Goal: Task Accomplishment & Management: Complete application form

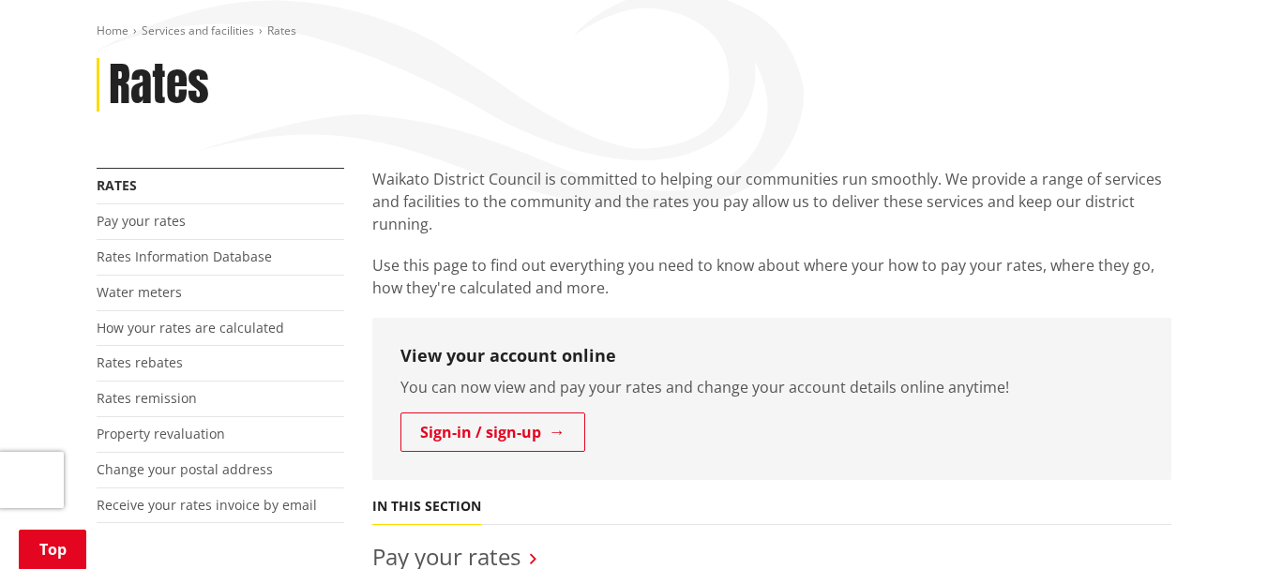
scroll to position [303, 0]
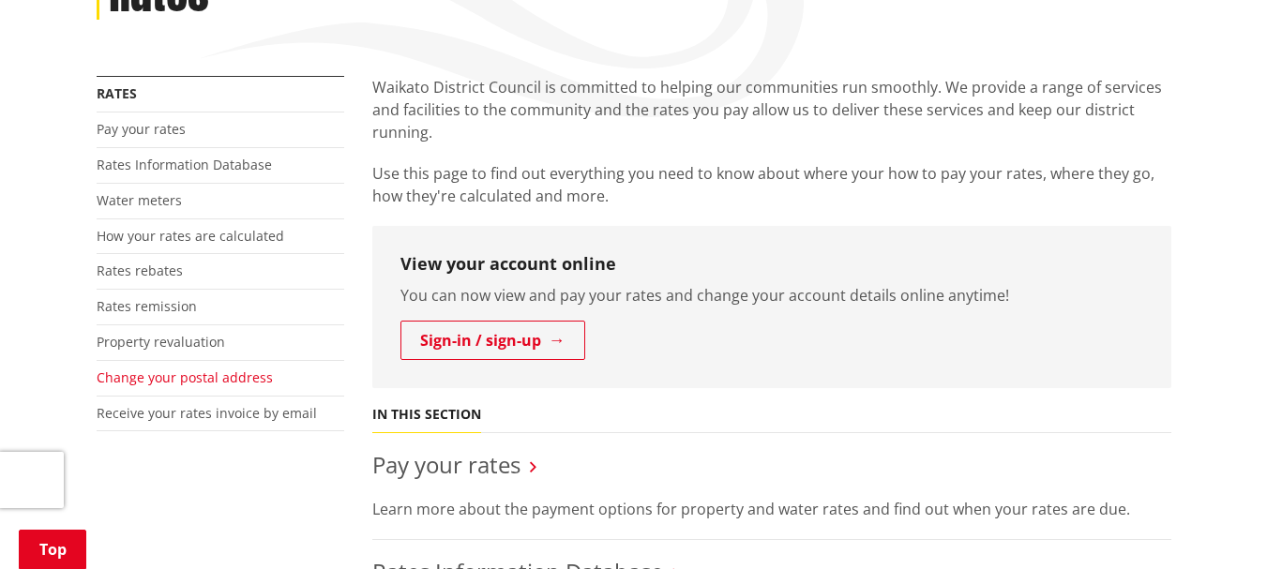
click at [188, 380] on link "Change your postal address" at bounding box center [185, 378] width 176 height 18
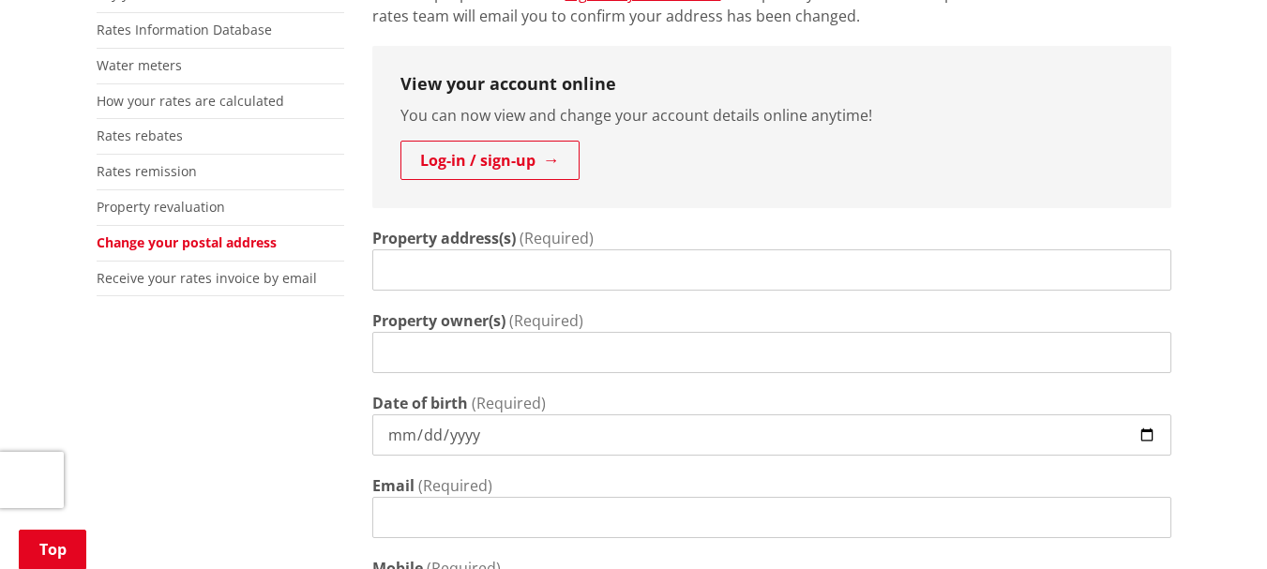
scroll to position [431, 0]
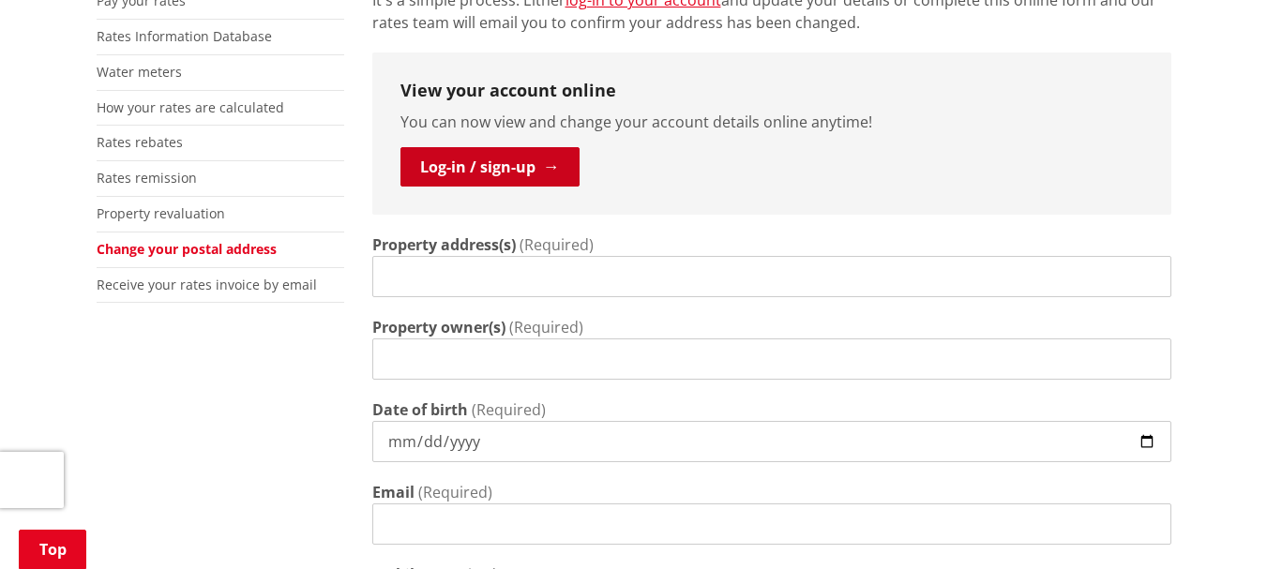
click at [504, 170] on link "Log-in / sign-up" at bounding box center [490, 166] width 179 height 39
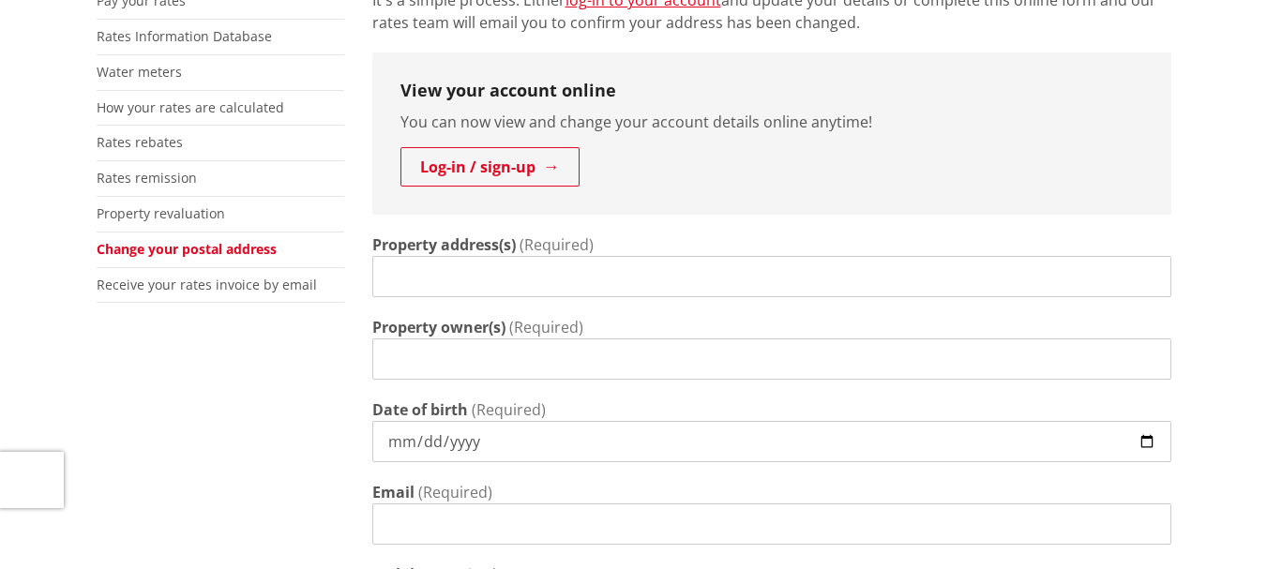
scroll to position [431, 0]
click at [525, 274] on input "Property address(s)" at bounding box center [771, 276] width 799 height 41
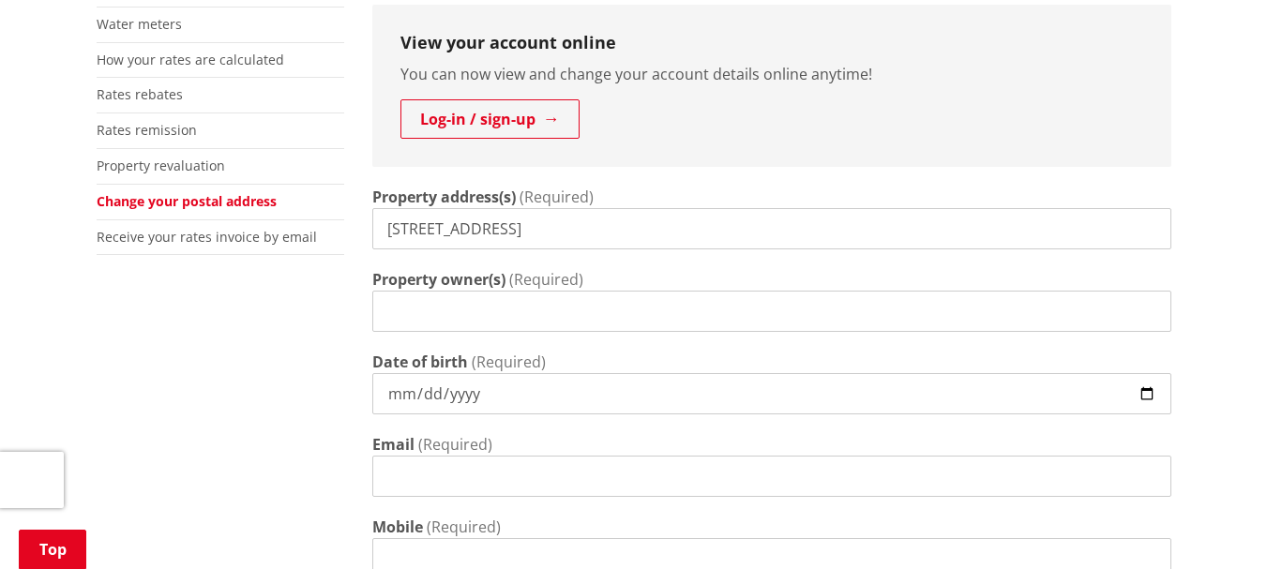
scroll to position [504, 0]
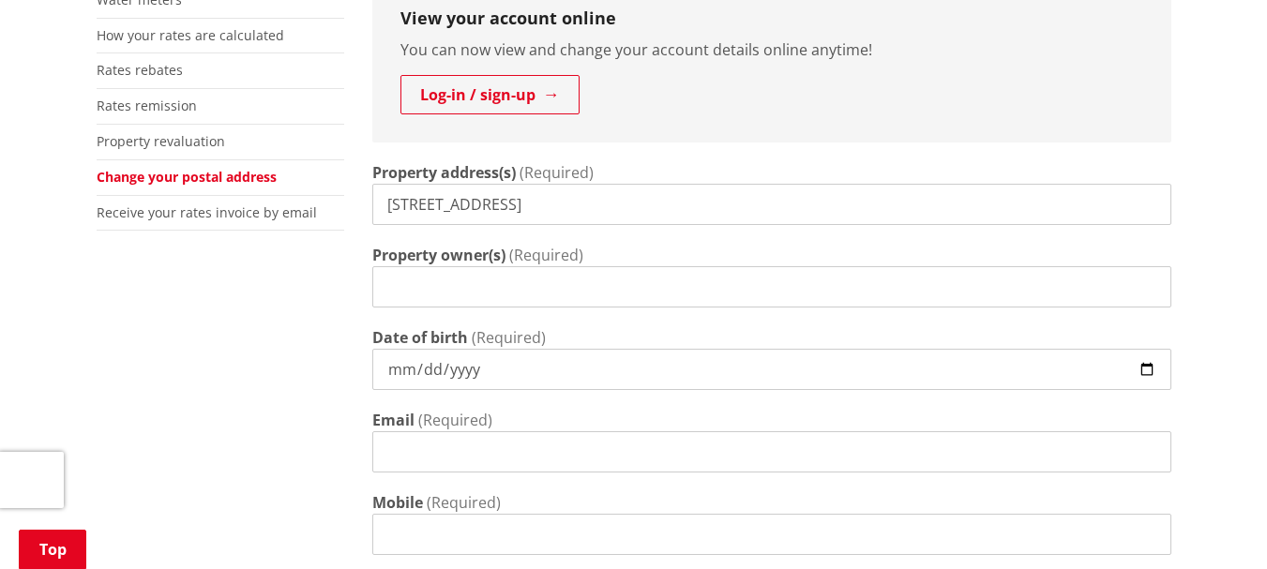
type input "979 StateHighway 26 Eureka"
click at [380, 287] on input "Property owner(s)" at bounding box center [771, 286] width 799 height 41
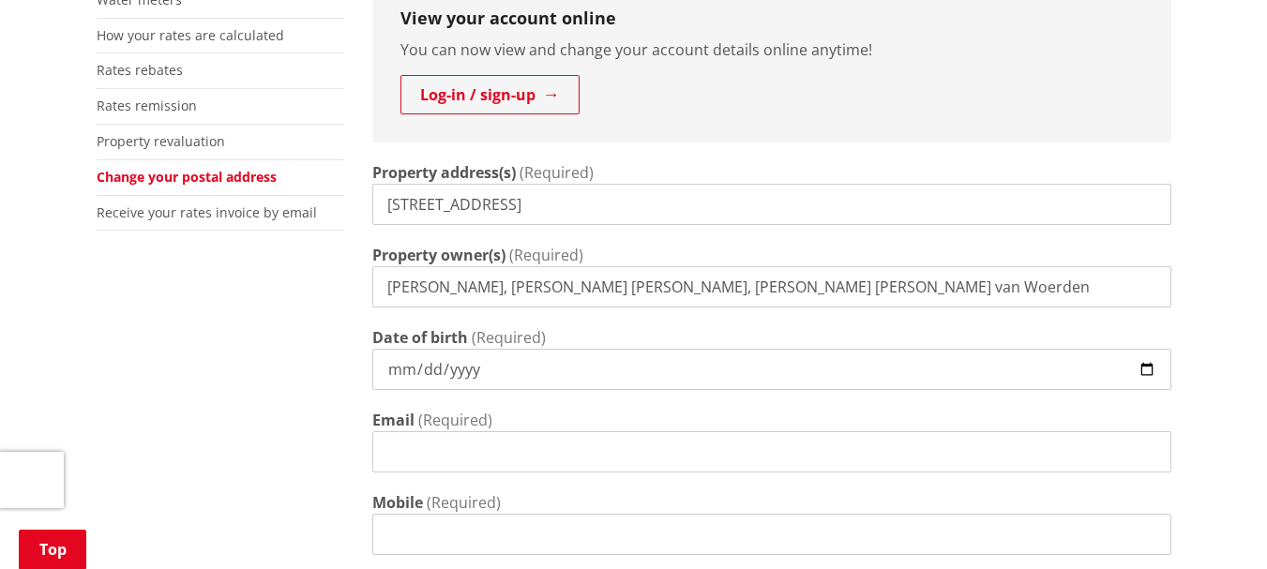
click at [481, 373] on input "Date of birth" at bounding box center [771, 369] width 799 height 41
click at [615, 294] on input "Theodora, Timothy Hugh, Irene caroline van Woerden" at bounding box center [771, 286] width 799 height 41
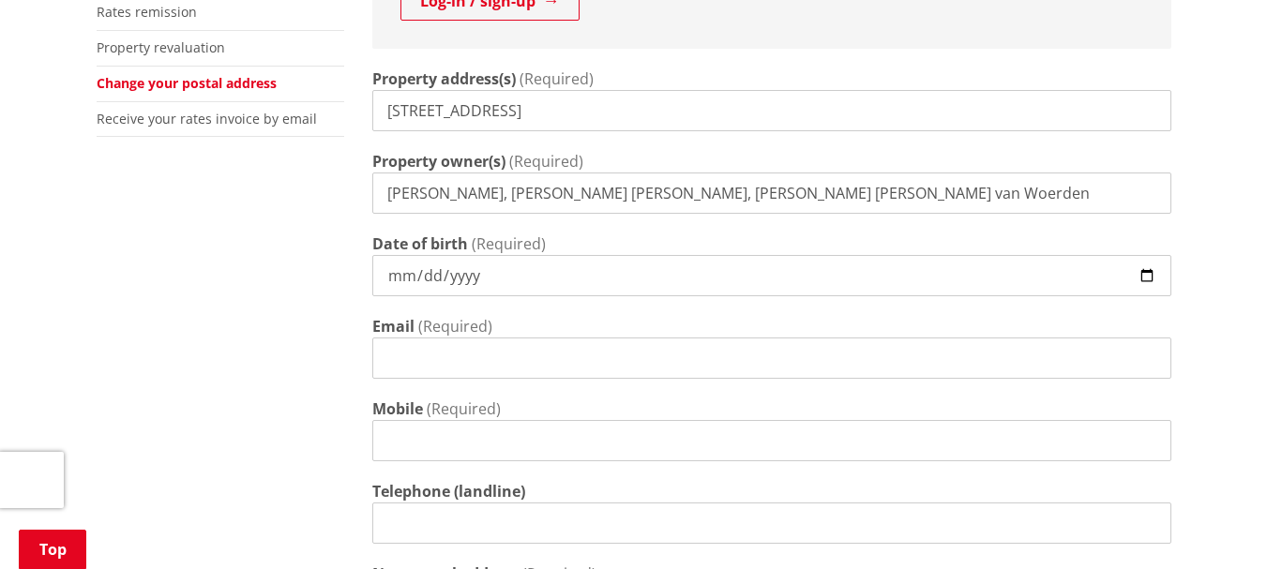
scroll to position [601, 0]
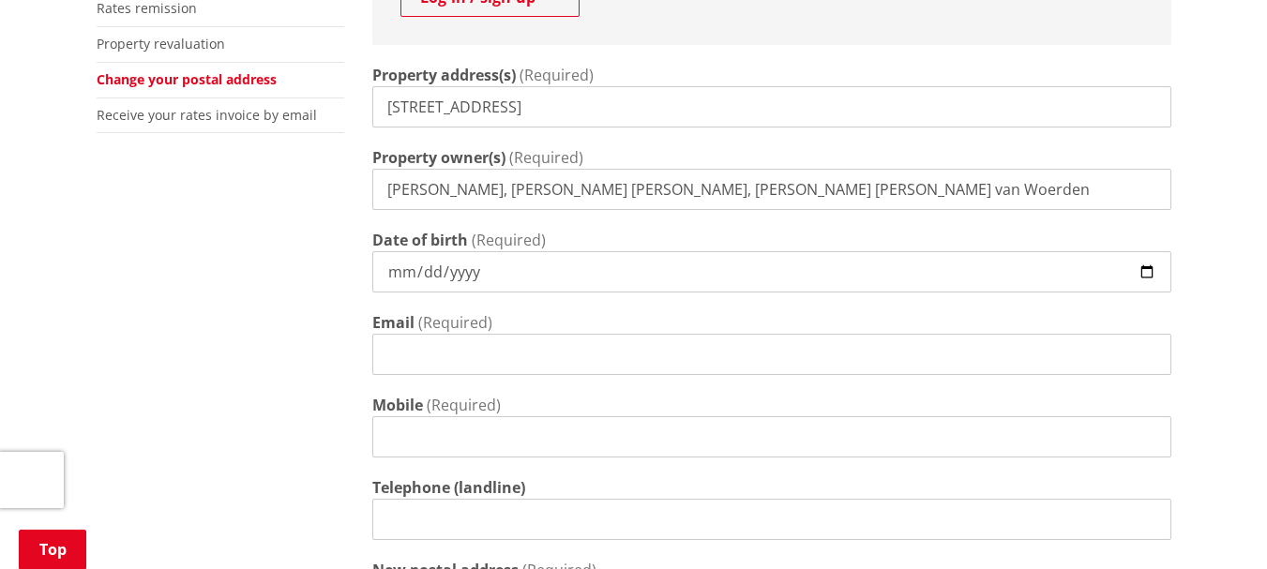
type input "Theodora, Timothy Hugh, Irene Caroline van Woerden"
click at [405, 270] on input "Date of birth" at bounding box center [771, 271] width 799 height 41
type input "1933-02-13"
click at [388, 352] on input "Email" at bounding box center [771, 354] width 799 height 41
type input "jjvw@farmside.co.nz"
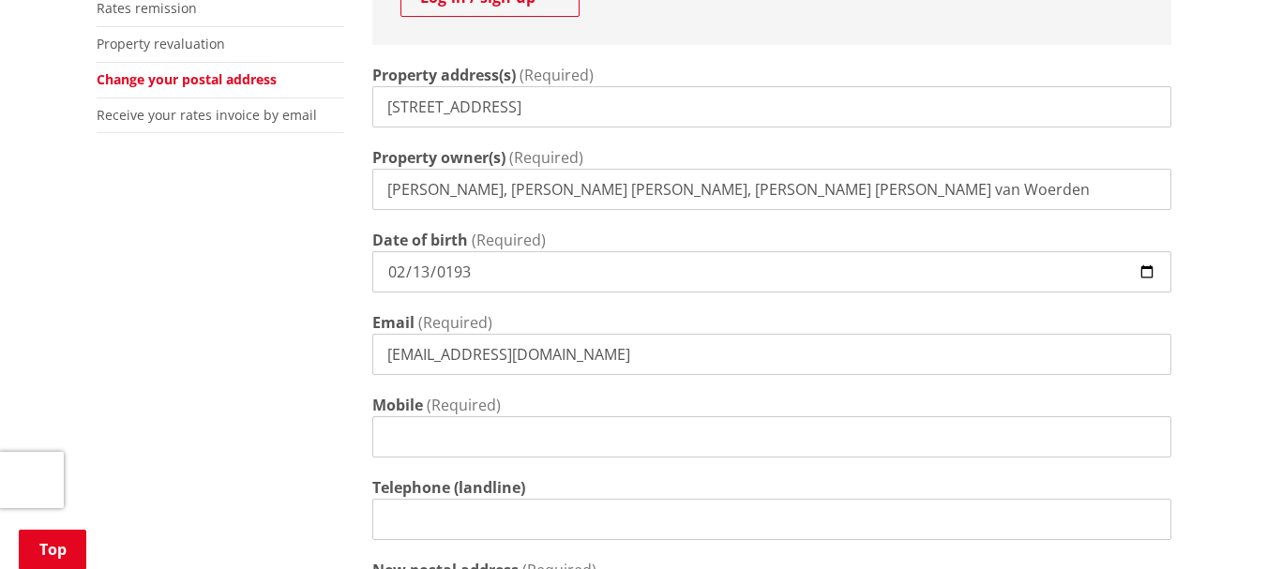
type input "02108508812"
type input "64A Dickey Flat Rd"
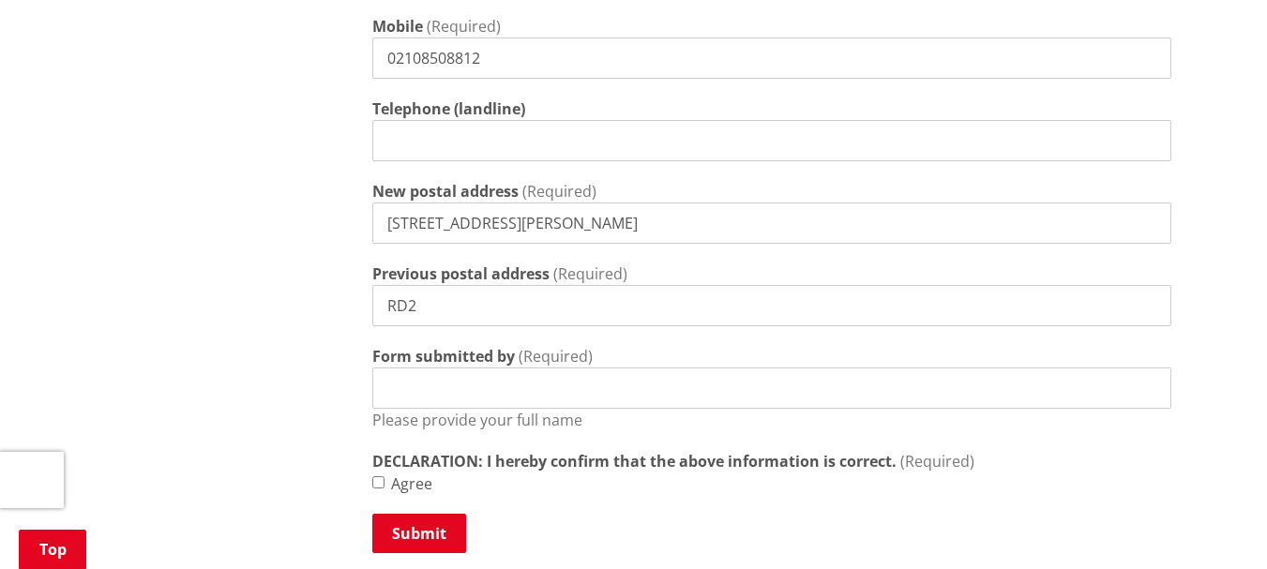
scroll to position [979, 0]
drag, startPoint x: 424, startPoint y: 305, endPoint x: 384, endPoint y: 305, distance: 40.3
click at [384, 305] on input "RD2" at bounding box center [771, 306] width 799 height 41
type input "15 Amaranth St. Waihi 3610"
click at [395, 388] on input "Form submitted by" at bounding box center [771, 389] width 799 height 41
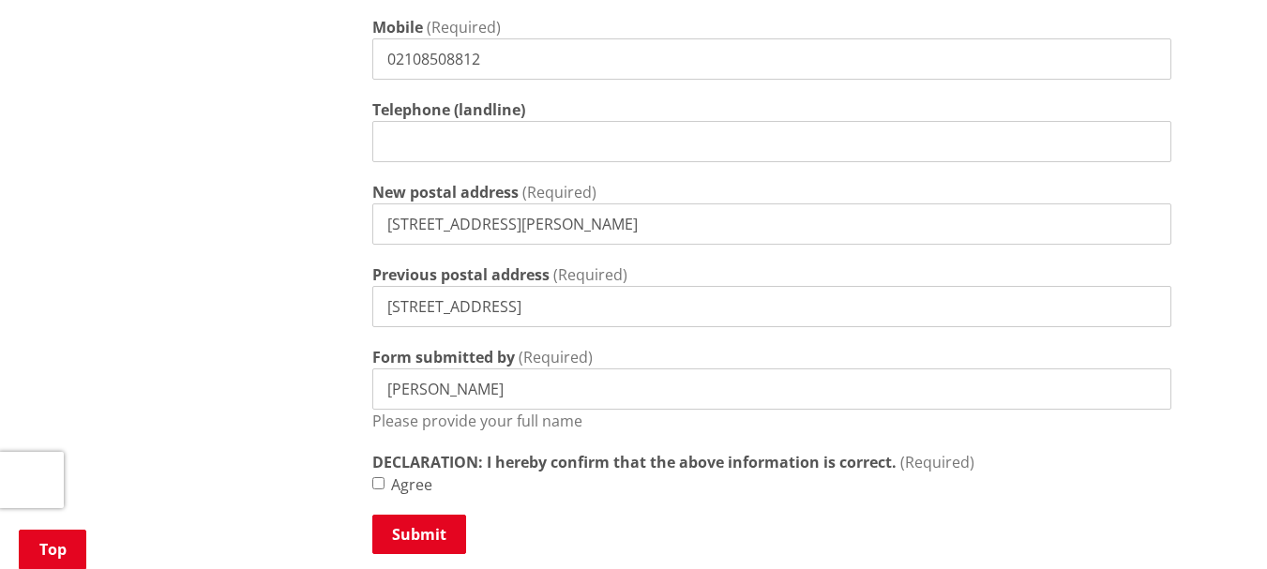
type input "John van Woerden"
click at [380, 481] on input "Agree" at bounding box center [378, 483] width 12 height 12
checkbox input "true"
click at [538, 390] on input "John van Woerden" at bounding box center [771, 389] width 799 height 41
click at [521, 392] on input "John van Woerden EPoA for Theodora van Woerden" at bounding box center [771, 389] width 799 height 41
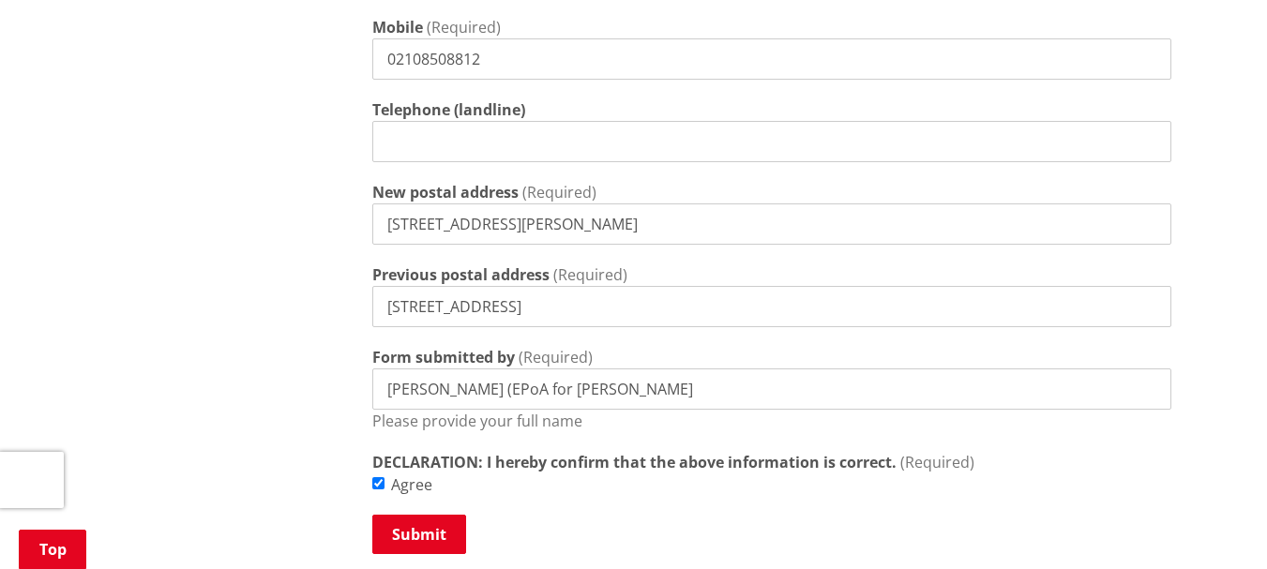
click at [752, 394] on input "John van Woerden (EPoA for Theodora van Woerden" at bounding box center [771, 389] width 799 height 41
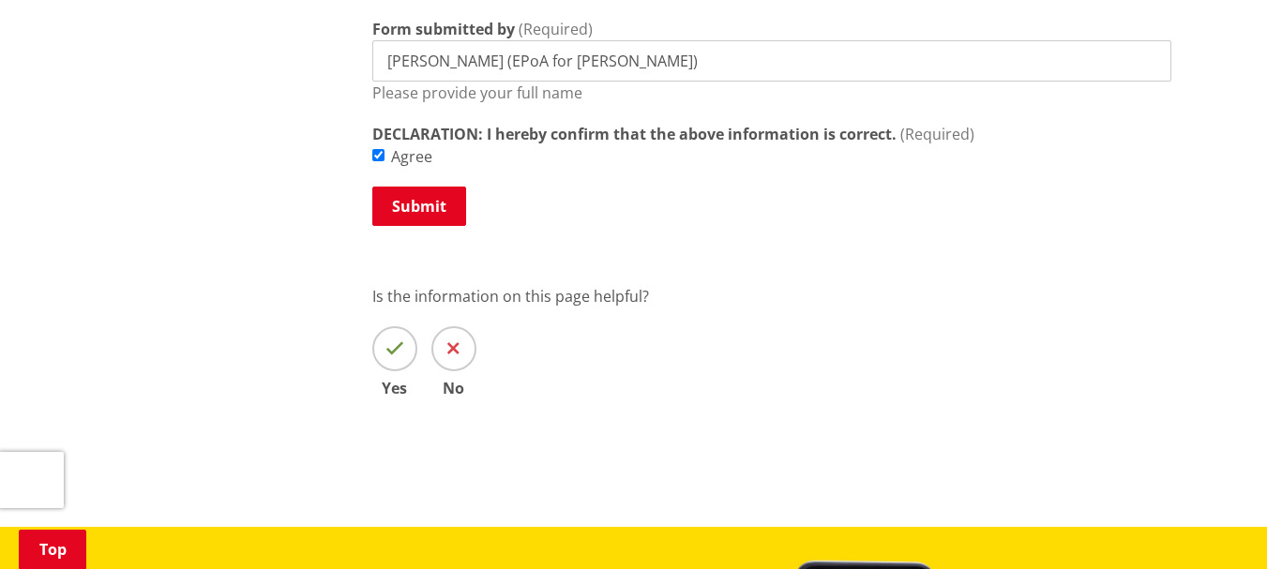
scroll to position [1301, 0]
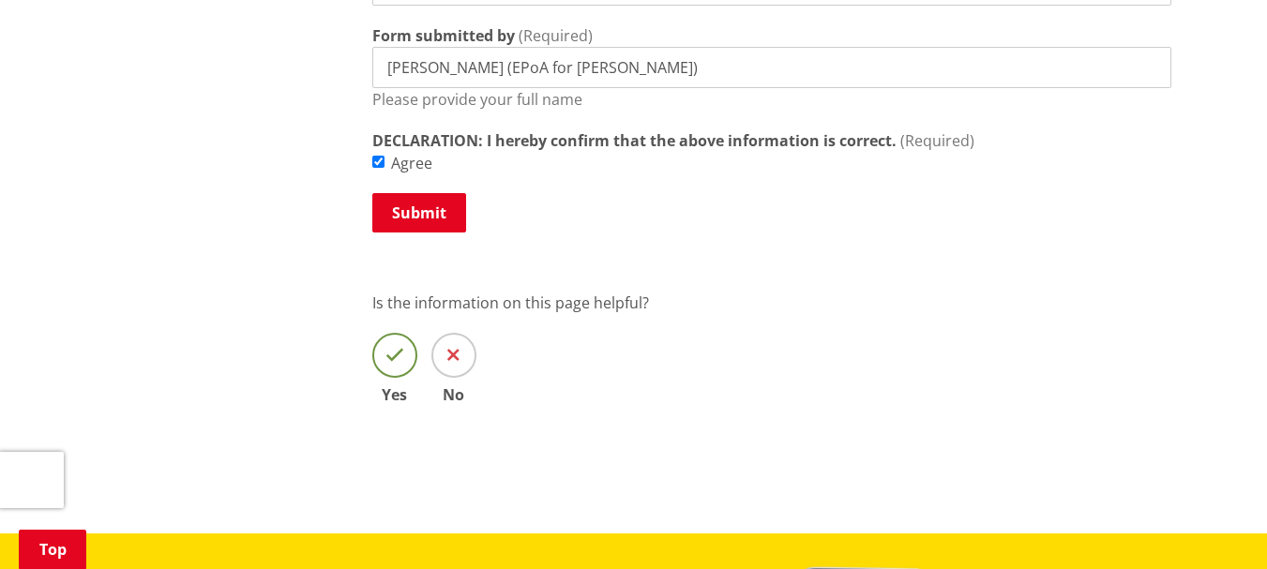
type input "John van Woerden (EPoA for Theodora van Woerden)"
click at [394, 358] on icon at bounding box center [395, 355] width 19 height 19
click at [0, 0] on input "Yes" at bounding box center [0, 0] width 0 height 0
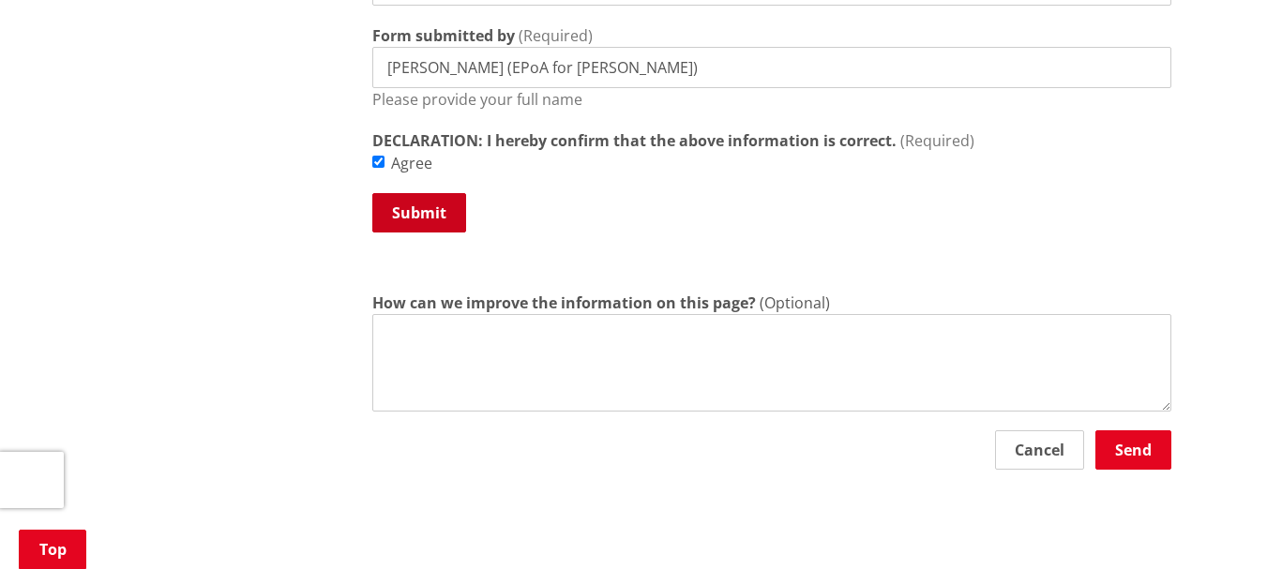
click at [409, 210] on button "Submit" at bounding box center [419, 212] width 94 height 39
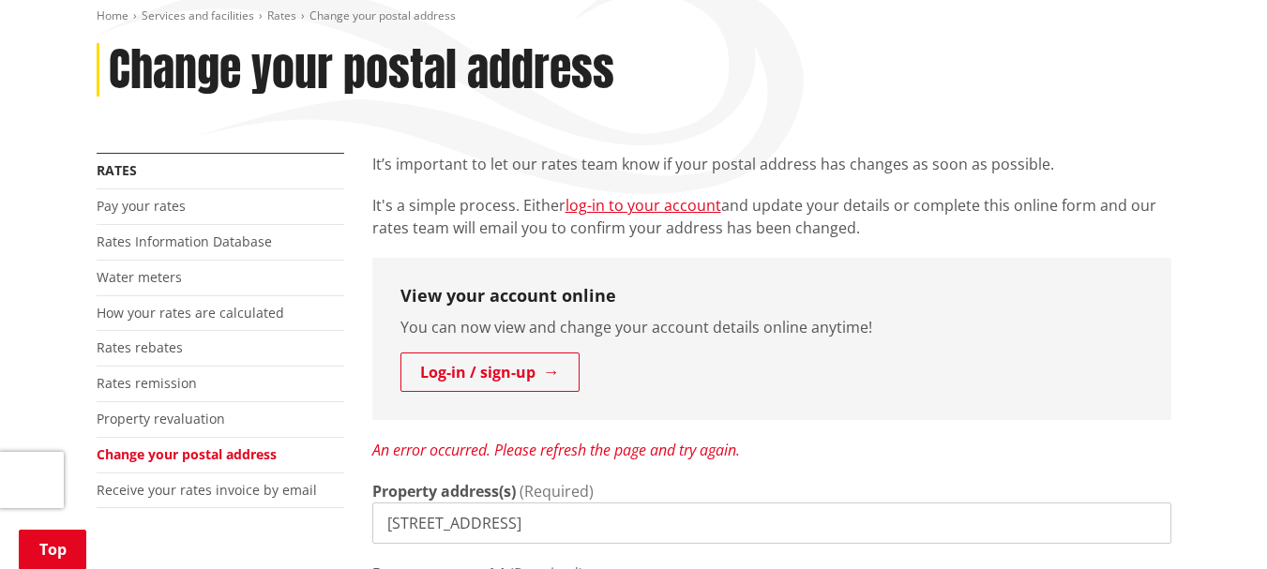
scroll to position [263, 0]
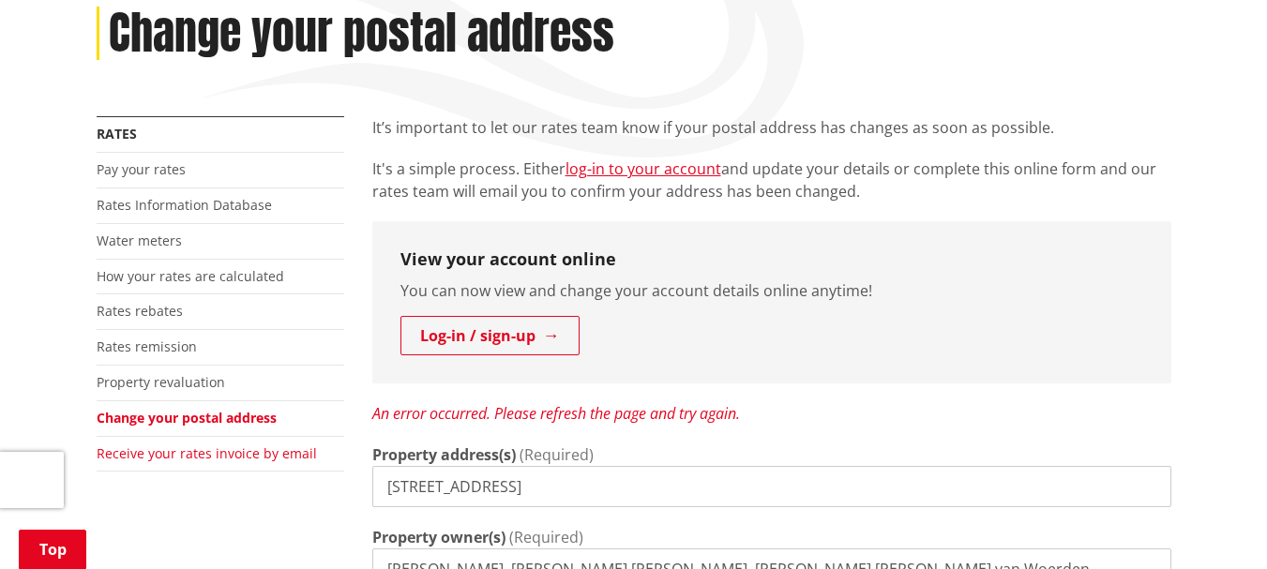
click at [228, 452] on link "Receive your rates invoice by email" at bounding box center [207, 454] width 220 height 18
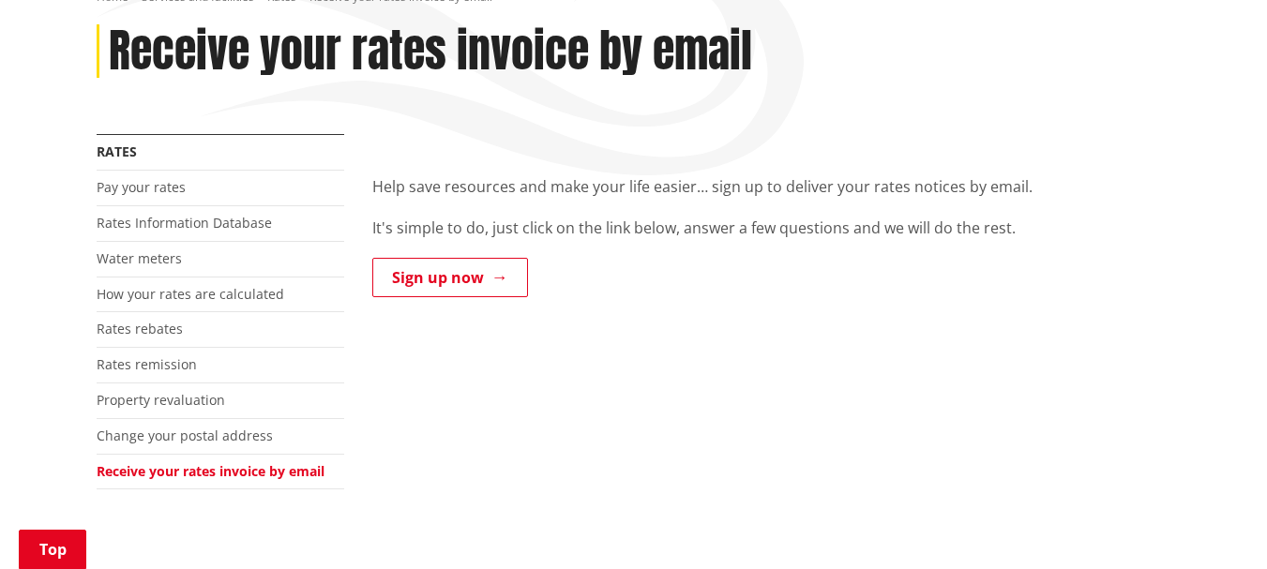
scroll to position [251, 0]
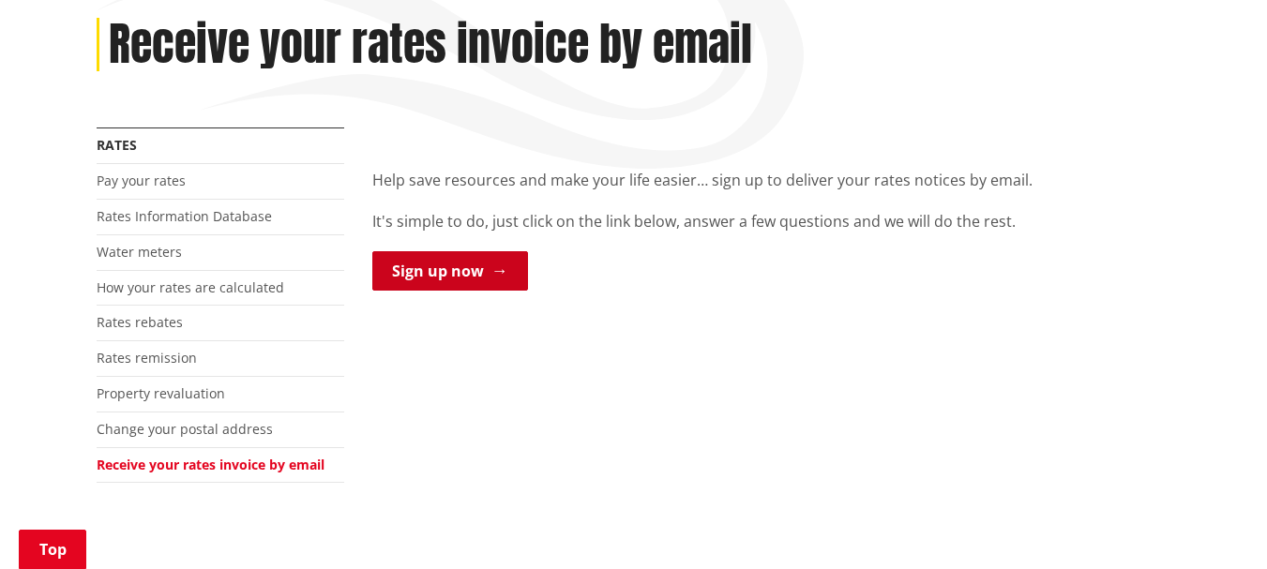
click at [426, 272] on link "Sign up now" at bounding box center [450, 270] width 156 height 39
